Goal: Navigation & Orientation: Understand site structure

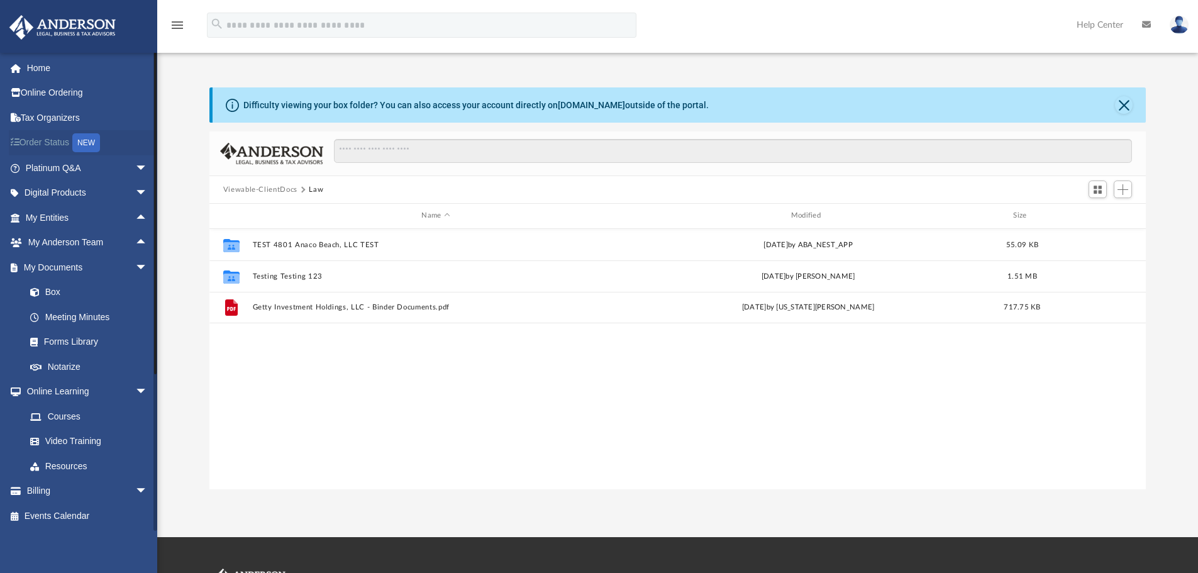
scroll to position [277, 927]
click at [51, 72] on link "Home" at bounding box center [88, 67] width 158 height 25
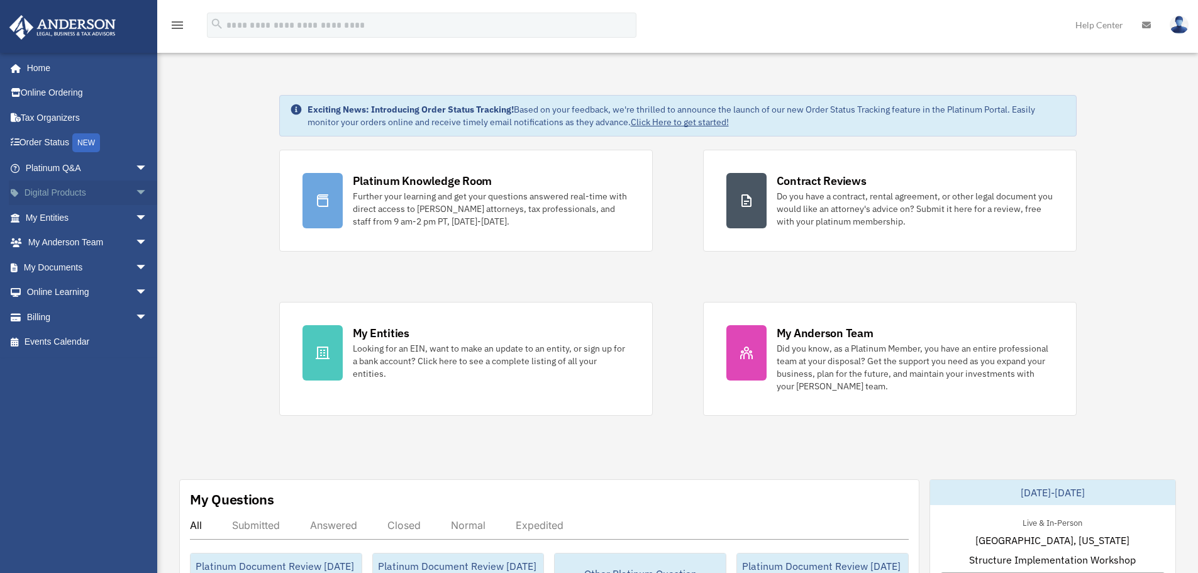
click at [135, 194] on span "arrow_drop_down" at bounding box center [147, 194] width 25 height 26
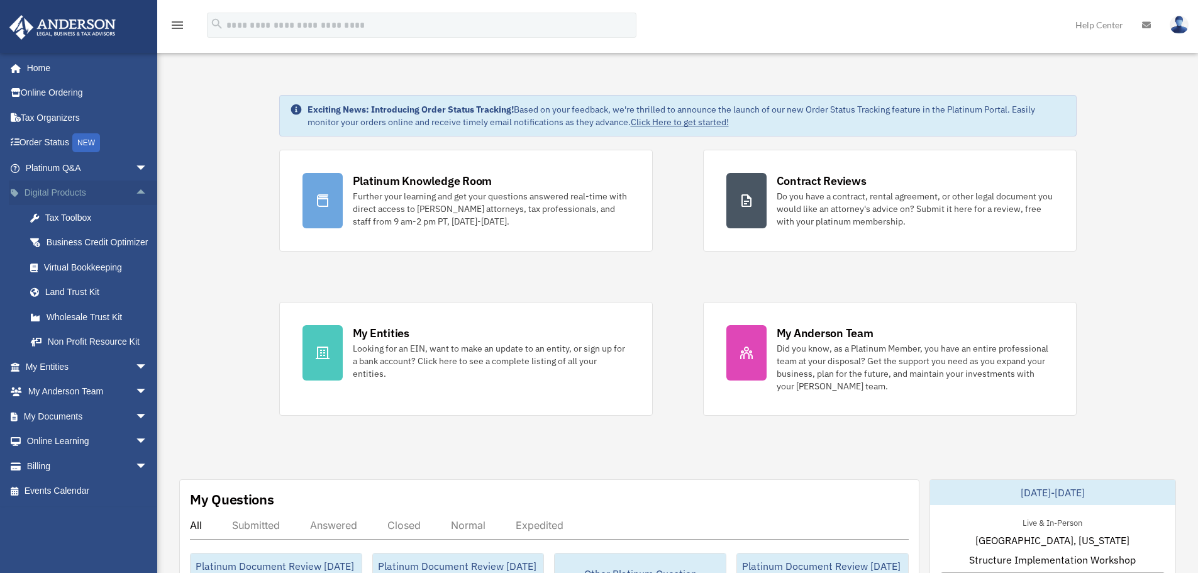
click at [135, 194] on span "arrow_drop_up" at bounding box center [147, 194] width 25 height 26
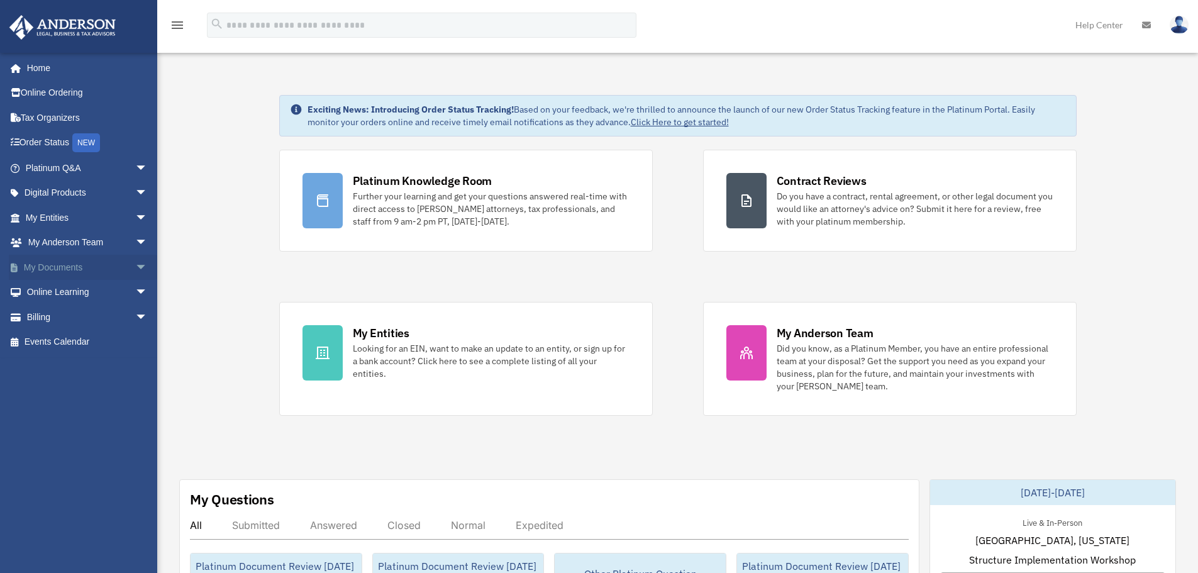
click at [135, 260] on span "arrow_drop_down" at bounding box center [147, 268] width 25 height 26
click at [135, 260] on span "arrow_drop_up" at bounding box center [147, 268] width 25 height 26
click at [135, 166] on span "arrow_drop_down" at bounding box center [147, 168] width 25 height 26
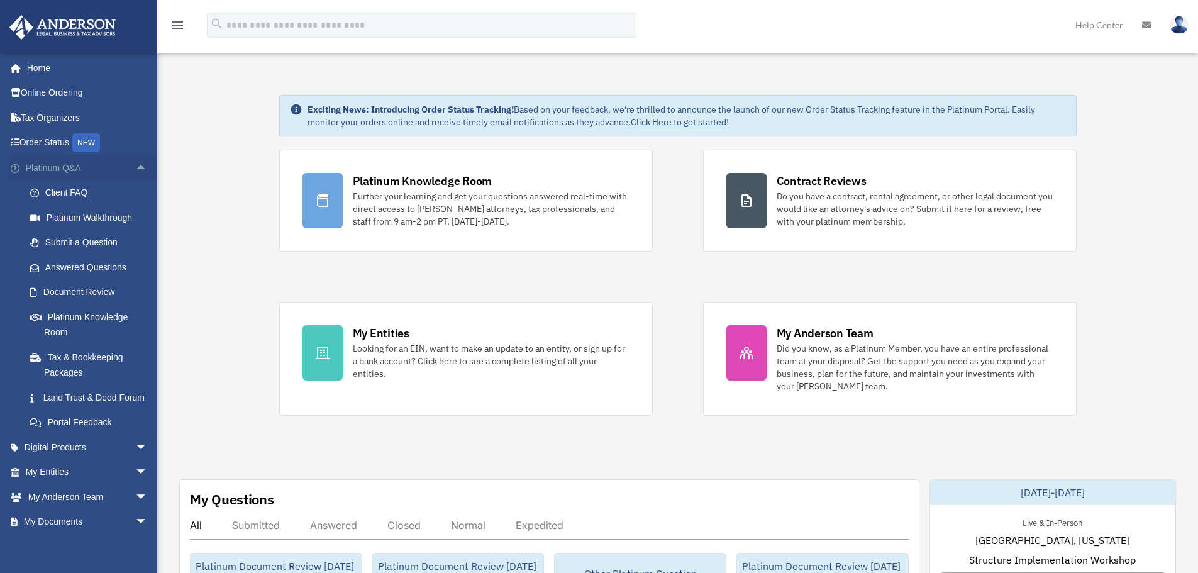
click at [135, 168] on span "arrow_drop_up" at bounding box center [147, 168] width 25 height 26
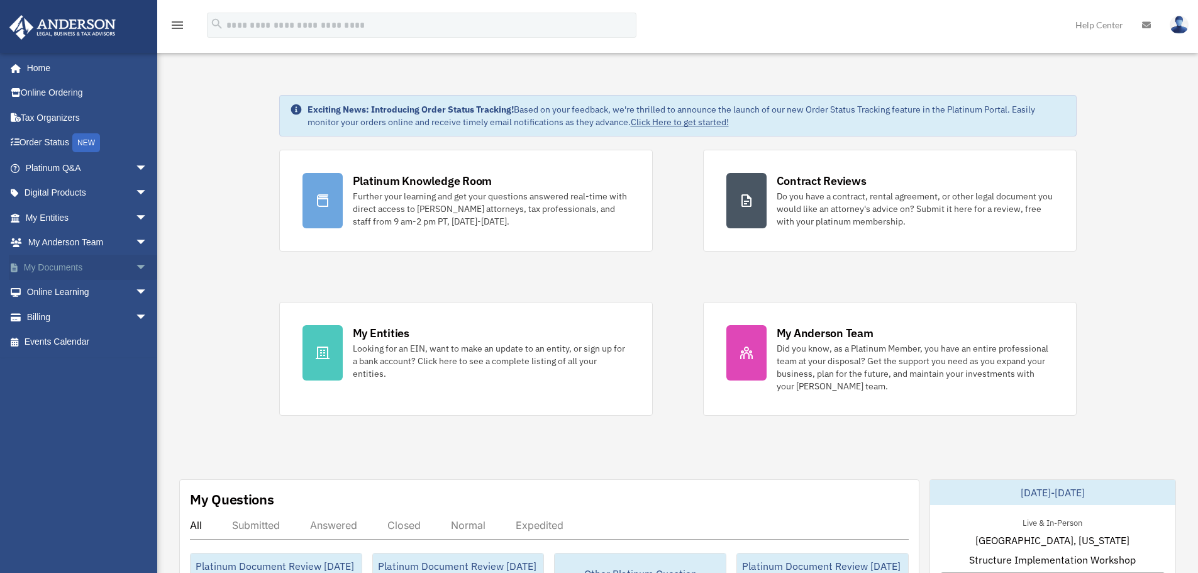
click at [135, 264] on span "arrow_drop_down" at bounding box center [147, 268] width 25 height 26
click at [135, 268] on span "arrow_drop_up" at bounding box center [147, 268] width 25 height 26
